Goal: Transaction & Acquisition: Purchase product/service

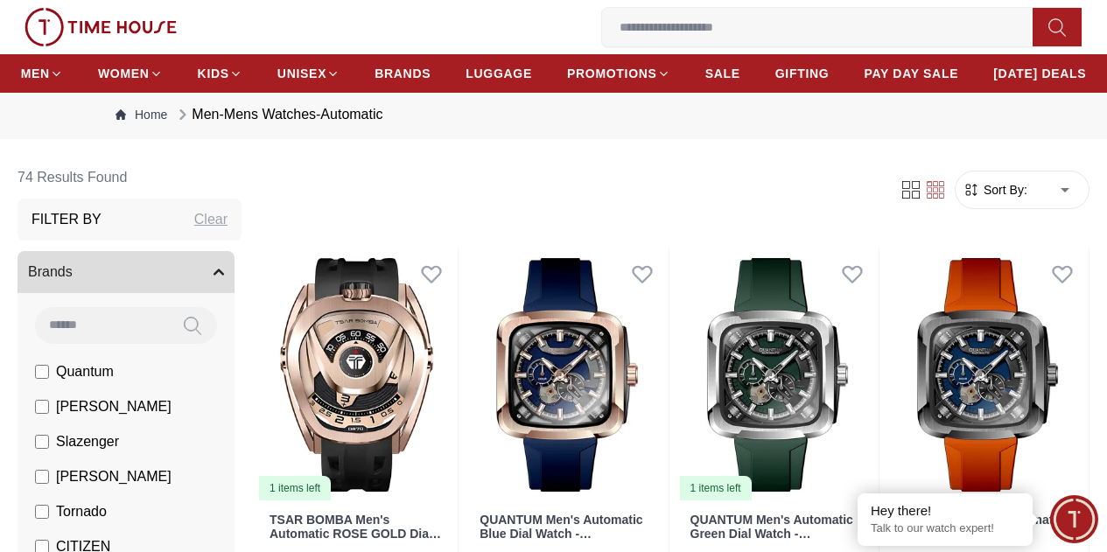
scroll to position [140, 0]
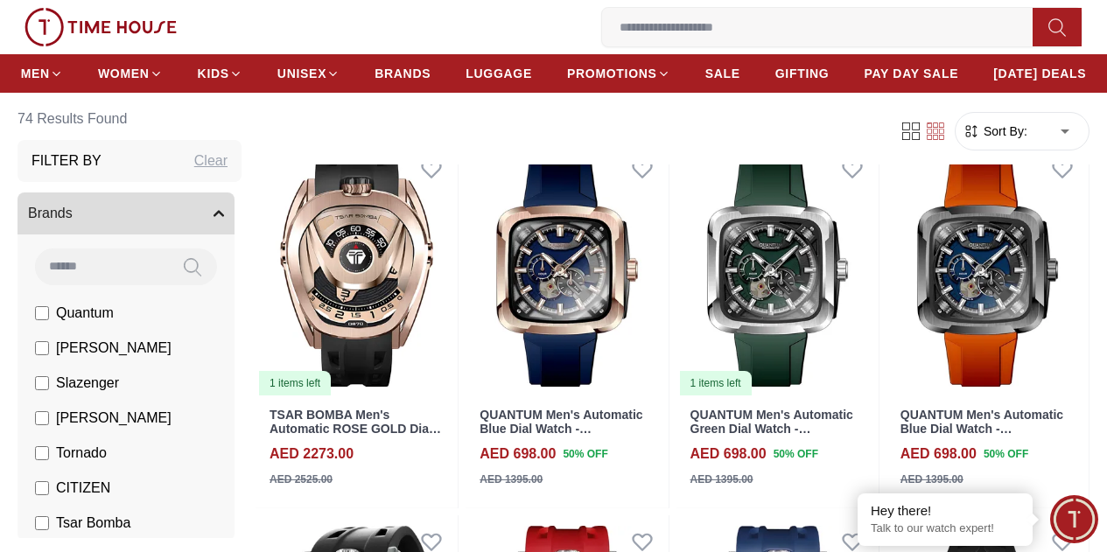
click at [433, 308] on img at bounding box center [356, 270] width 202 height 255
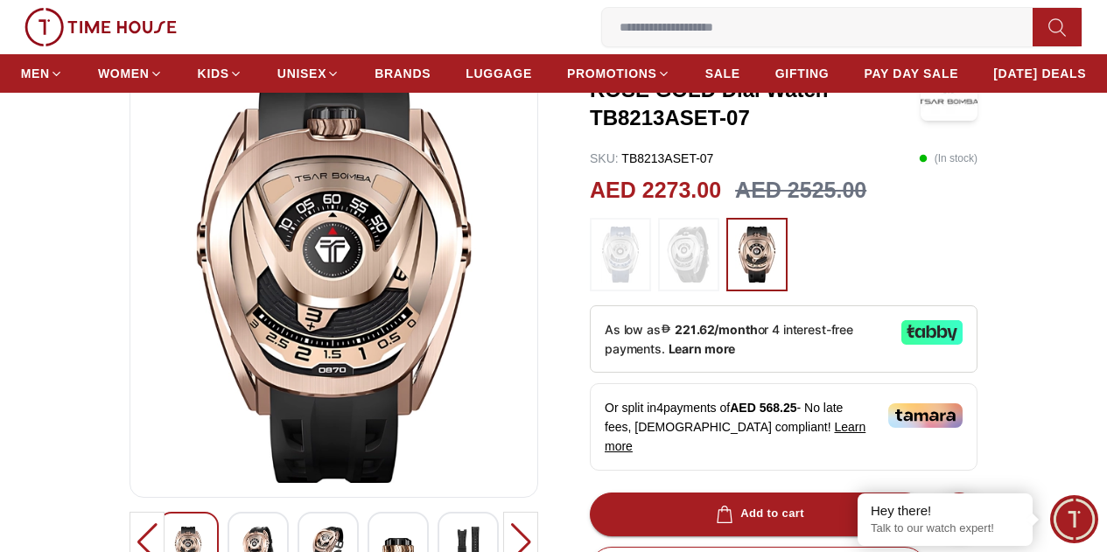
click at [320, 197] on img at bounding box center [333, 273] width 379 height 420
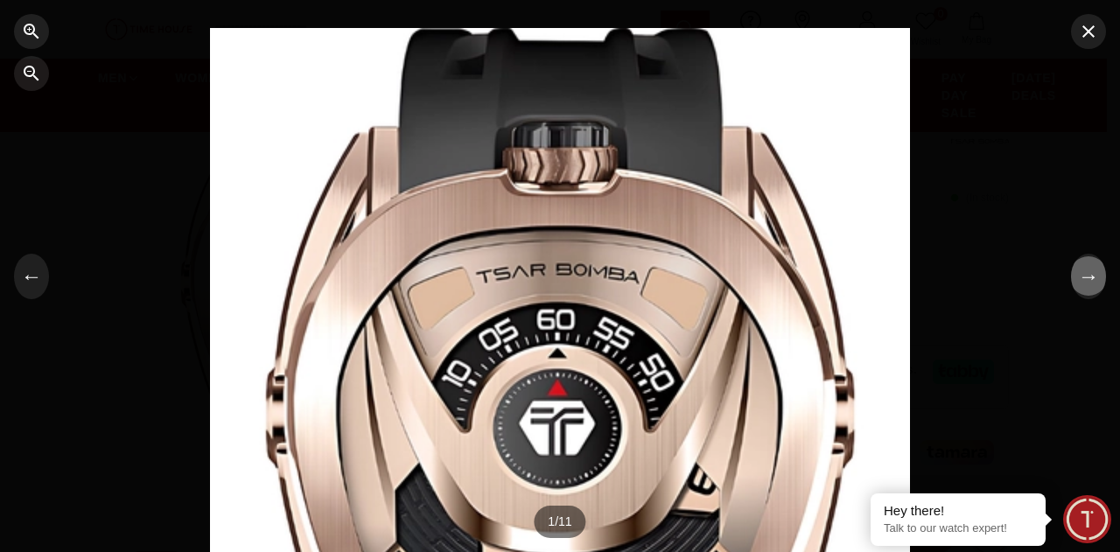
click at [1074, 277] on button "→" at bounding box center [1088, 276] width 35 height 45
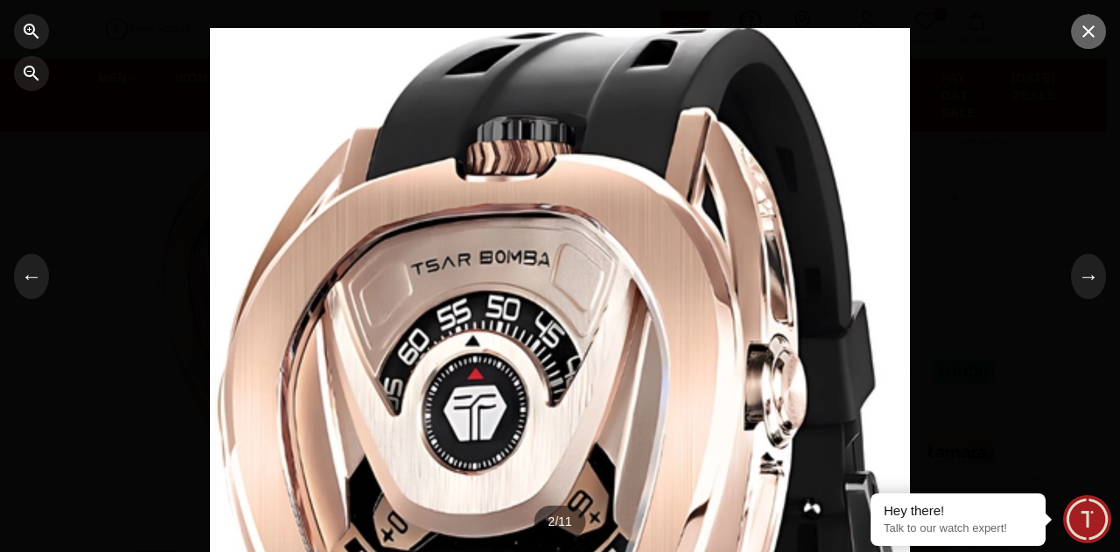
click at [1098, 35] on icon "button" at bounding box center [1088, 31] width 21 height 21
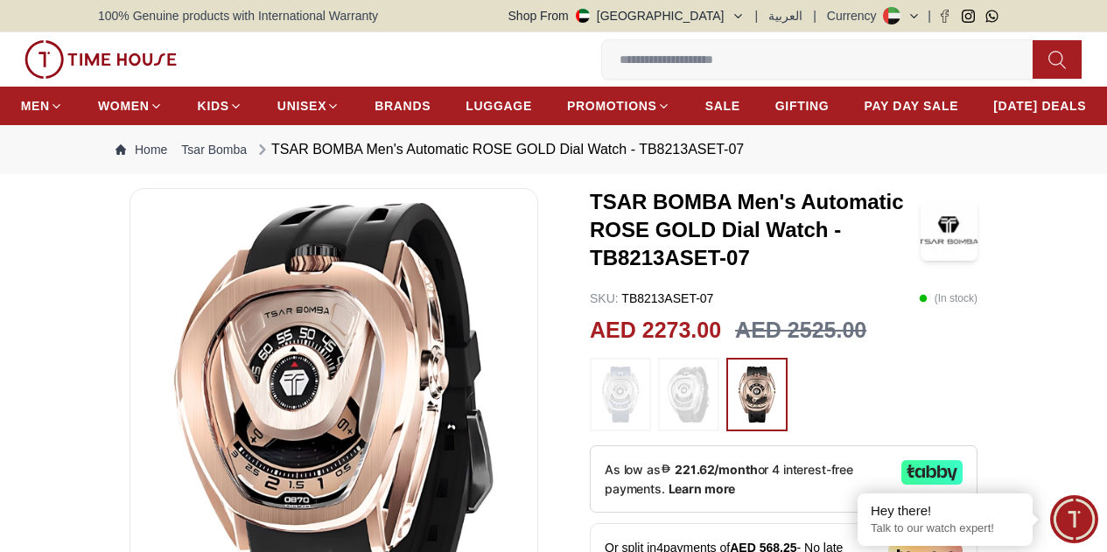
click at [409, 393] on img at bounding box center [333, 413] width 379 height 420
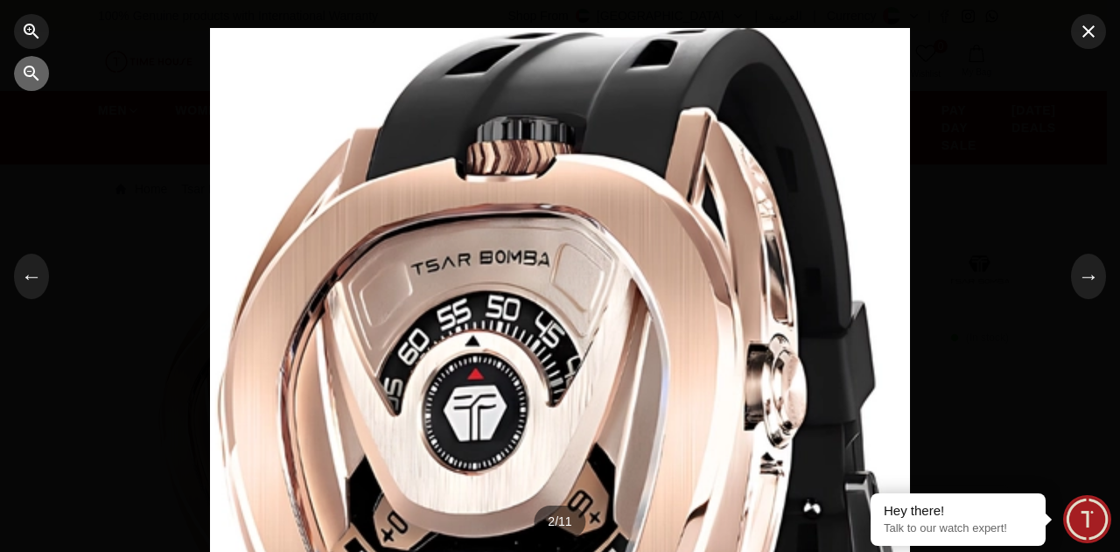
click at [38, 80] on icon "button" at bounding box center [31, 73] width 21 height 21
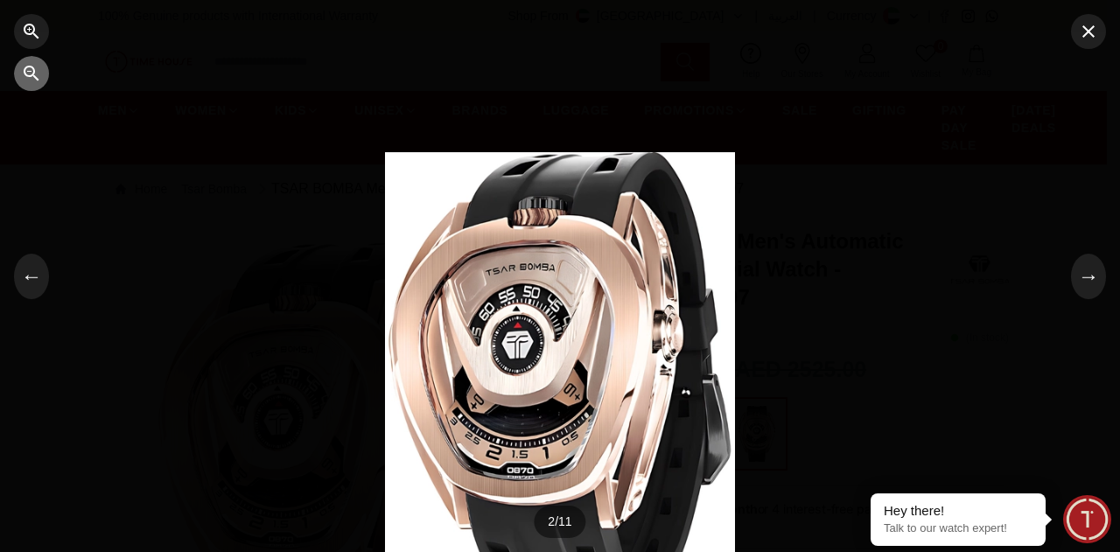
click at [38, 80] on icon "button" at bounding box center [31, 73] width 21 height 21
